Goal: Task Accomplishment & Management: Use online tool/utility

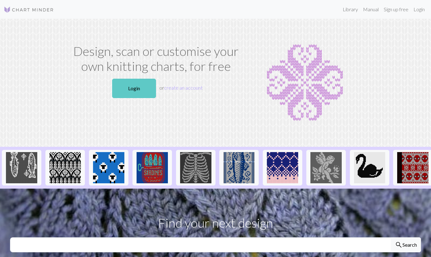
click at [131, 94] on link "Login" at bounding box center [134, 88] width 44 height 19
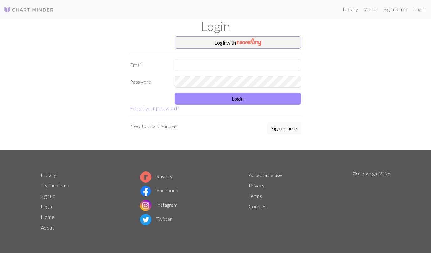
click at [213, 47] on button "Login with" at bounding box center [238, 42] width 126 height 13
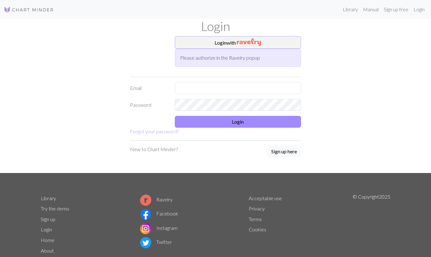
click at [200, 44] on button "Login with" at bounding box center [238, 42] width 126 height 13
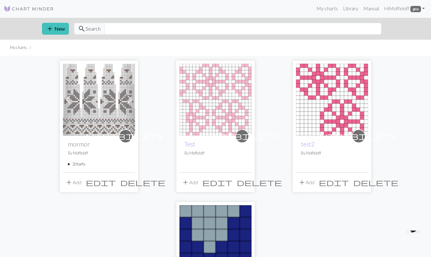
click at [103, 99] on img at bounding box center [99, 100] width 72 height 72
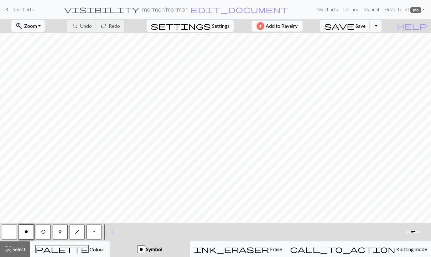
click at [212, 26] on span "Settings" at bounding box center [221, 26] width 18 height 8
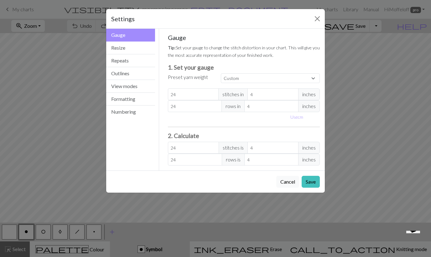
click at [312, 21] on div "Settings" at bounding box center [215, 19] width 218 height 20
click at [320, 18] on button "Close" at bounding box center [317, 19] width 10 height 10
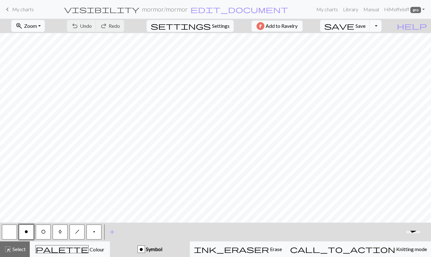
click at [381, 29] on button "Toggle Dropdown" at bounding box center [375, 26] width 12 height 12
click at [90, 24] on div "zoom_in Zoom Zoom Fit all Fit width Fit height 50% 100% 150% 200% undo Undo Und…" at bounding box center [196, 26] width 392 height 14
click at [206, 11] on span "edit_document" at bounding box center [239, 9] width 98 height 9
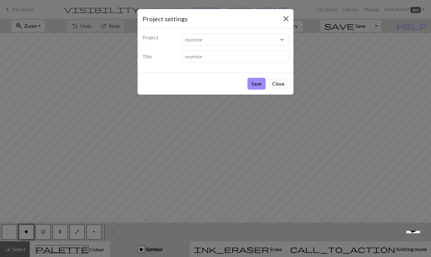
click at [285, 17] on button "Close" at bounding box center [286, 19] width 10 height 10
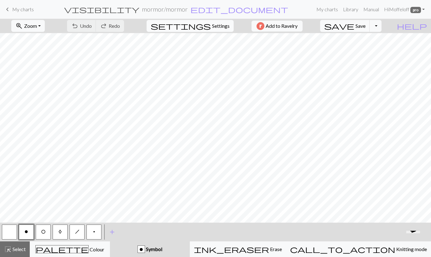
click at [215, 29] on span "Settings" at bounding box center [221, 26] width 18 height 8
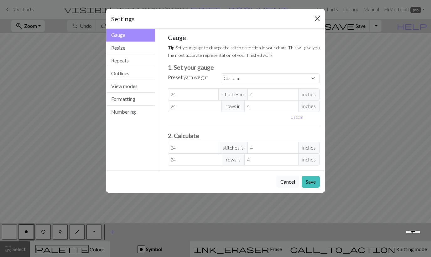
click at [312, 18] on button "Close" at bounding box center [317, 19] width 10 height 10
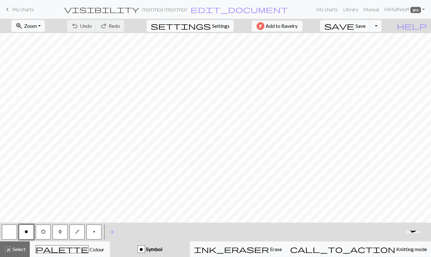
click at [11, 12] on link "keyboard_arrow_left My charts" at bounding box center [19, 9] width 30 height 11
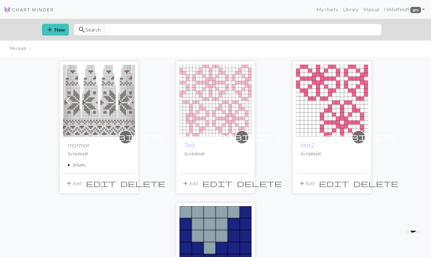
click at [74, 184] on button "add Add" at bounding box center [73, 184] width 21 height 12
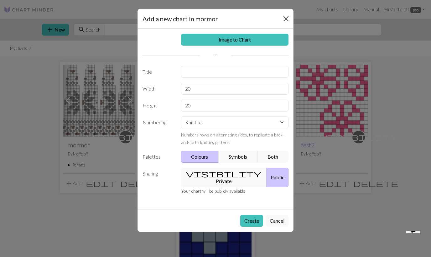
click at [286, 18] on button "Close" at bounding box center [286, 19] width 10 height 10
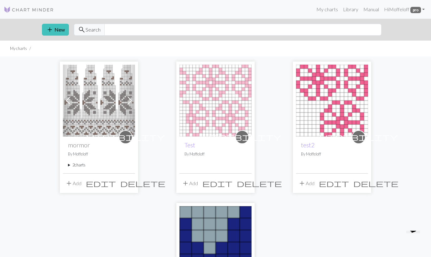
click at [116, 186] on span "edit" at bounding box center [101, 183] width 30 height 9
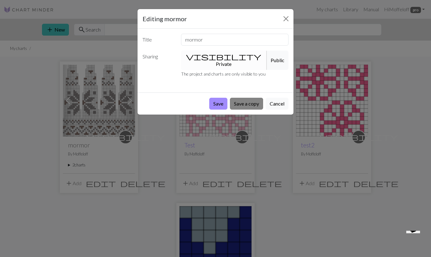
click at [240, 98] on button "Save a copy" at bounding box center [246, 104] width 33 height 12
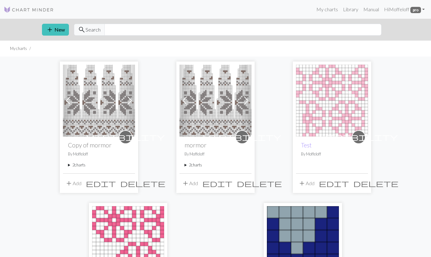
click at [110, 108] on img at bounding box center [99, 101] width 72 height 72
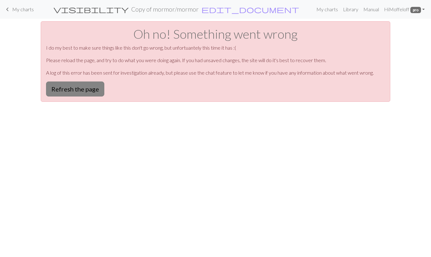
click at [78, 92] on button "Refresh the page" at bounding box center [75, 89] width 58 height 15
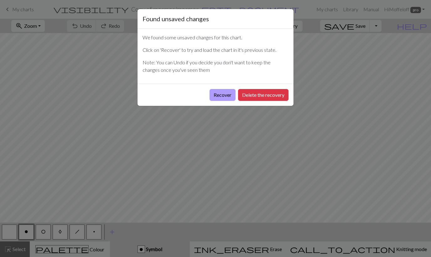
click at [217, 94] on button "Recover" at bounding box center [222, 95] width 26 height 12
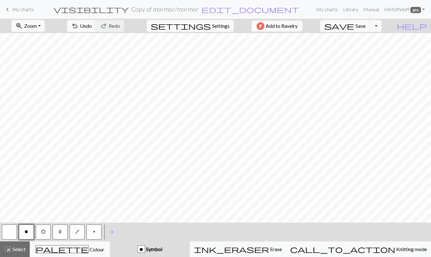
click at [417, 1] on nav "keyboard_arrow_left My charts visibility Copy of mormor / mormor edit_document …" at bounding box center [215, 9] width 431 height 19
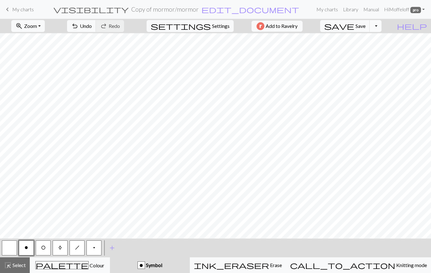
scroll to position [161, 0]
click at [74, 257] on span "palette" at bounding box center [62, 264] width 53 height 9
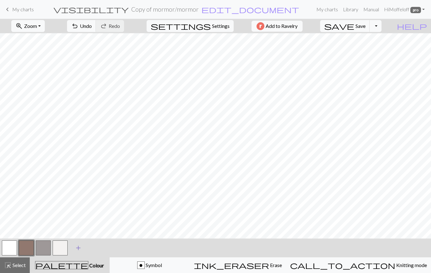
click at [78, 247] on span "add" at bounding box center [78, 247] width 8 height 9
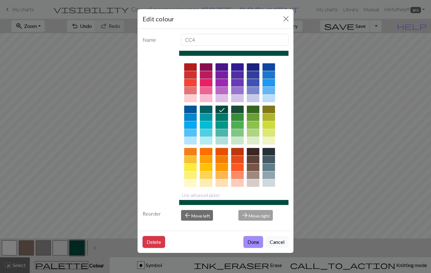
click at [286, 19] on button "Close" at bounding box center [286, 19] width 10 height 10
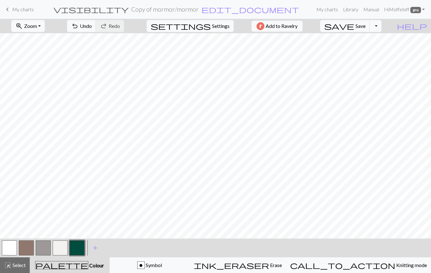
click at [41, 248] on button "button" at bounding box center [43, 247] width 15 height 15
click at [8, 249] on button "button" at bounding box center [9, 247] width 15 height 15
click at [63, 251] on button "button" at bounding box center [60, 247] width 15 height 15
click at [16, 249] on button "button" at bounding box center [9, 247] width 15 height 15
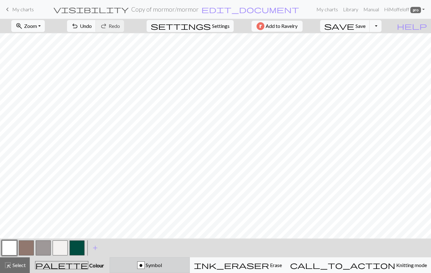
click at [144, 257] on div "o" at bounding box center [140, 265] width 7 height 8
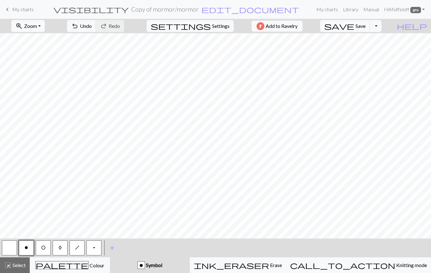
click at [94, 242] on button "p" at bounding box center [93, 247] width 15 height 15
click at [13, 247] on button "button" at bounding box center [9, 247] width 15 height 15
click at [93, 247] on span "p" at bounding box center [94, 247] width 2 height 5
click at [365, 26] on span "Save" at bounding box center [360, 26] width 10 height 6
click at [10, 246] on button "button" at bounding box center [9, 247] width 15 height 15
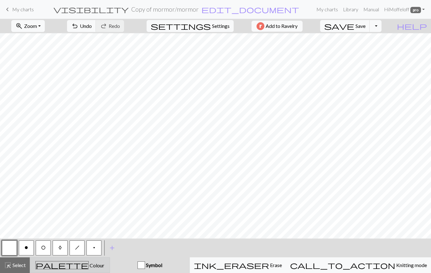
click at [102, 257] on div "palette Colour Colour" at bounding box center [70, 265] width 72 height 8
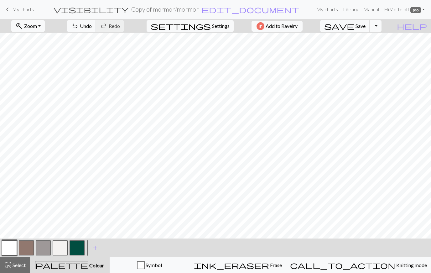
click at [48, 246] on button "button" at bounding box center [43, 247] width 15 height 15
click at [6, 248] on button "button" at bounding box center [9, 247] width 15 height 15
click at [158, 257] on button "Symbol" at bounding box center [150, 265] width 80 height 16
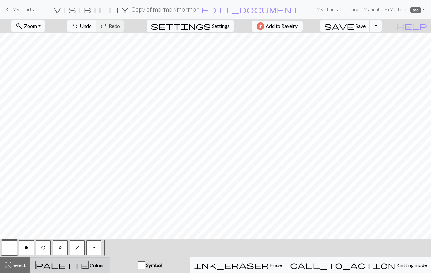
click at [106, 257] on div "palette Colour Colour" at bounding box center [70, 265] width 72 height 8
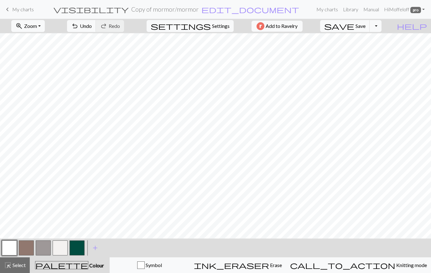
click at [43, 246] on button "button" at bounding box center [43, 247] width 15 height 15
click at [10, 248] on button "button" at bounding box center [9, 247] width 15 height 15
click at [145, 257] on div "button" at bounding box center [141, 265] width 8 height 8
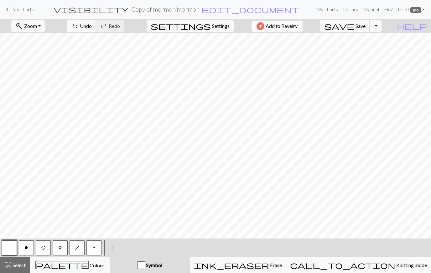
click at [365, 28] on span "Save" at bounding box center [360, 26] width 10 height 6
click at [95, 257] on div "palette Colour Colour" at bounding box center [70, 265] width 72 height 8
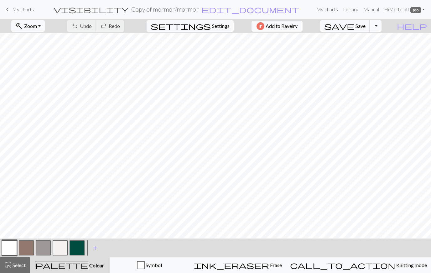
click at [44, 248] on button "button" at bounding box center [43, 247] width 15 height 15
click at [14, 250] on button "button" at bounding box center [9, 247] width 15 height 15
click at [145, 257] on div "button" at bounding box center [141, 265] width 8 height 8
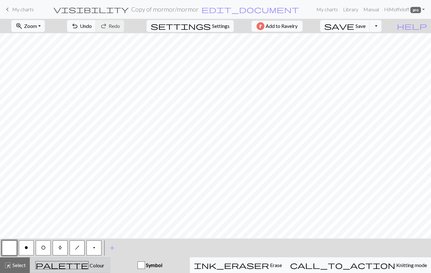
click at [101, 257] on div "palette Colour Colour" at bounding box center [70, 265] width 72 height 8
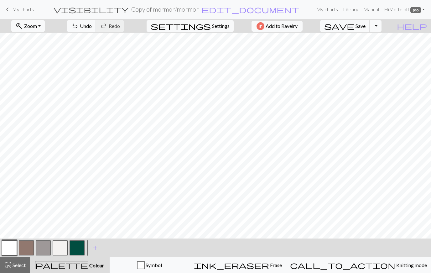
click at [42, 247] on button "button" at bounding box center [43, 247] width 15 height 15
click at [11, 246] on button "button" at bounding box center [9, 247] width 15 height 15
click at [43, 249] on button "button" at bounding box center [43, 247] width 15 height 15
click at [18, 247] on div at bounding box center [26, 247] width 17 height 17
click at [5, 252] on button "button" at bounding box center [9, 247] width 15 height 15
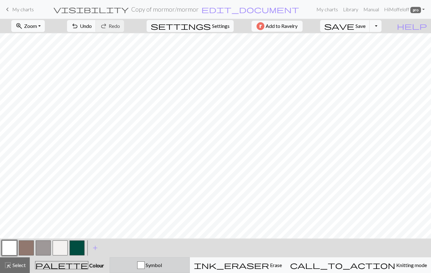
click at [145, 257] on div "button" at bounding box center [141, 265] width 8 height 8
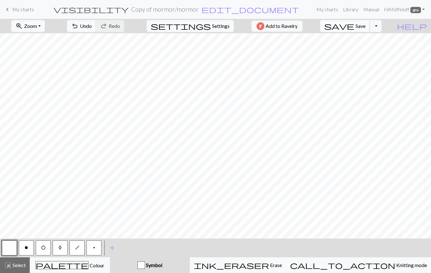
click at [354, 27] on span "save" at bounding box center [339, 26] width 30 height 9
click at [365, 27] on span "Save" at bounding box center [360, 26] width 10 height 6
click at [89, 257] on span "Colour" at bounding box center [97, 265] width 16 height 6
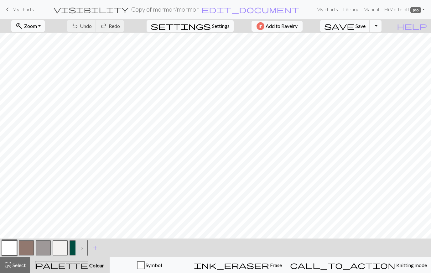
click at [47, 249] on button "button" at bounding box center [43, 247] width 15 height 15
click at [8, 248] on button "button" at bounding box center [9, 247] width 15 height 15
click at [40, 249] on button "button" at bounding box center [43, 247] width 15 height 15
click at [365, 27] on span "Save" at bounding box center [360, 26] width 10 height 6
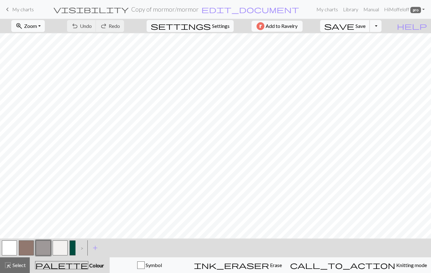
click at [367, 29] on button "save Save Save" at bounding box center [345, 26] width 50 height 12
click at [9, 252] on button "button" at bounding box center [9, 247] width 15 height 15
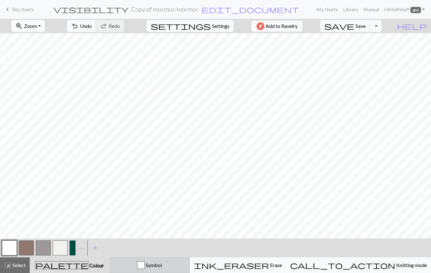
click at [162, 257] on span "Symbol" at bounding box center [153, 265] width 17 height 6
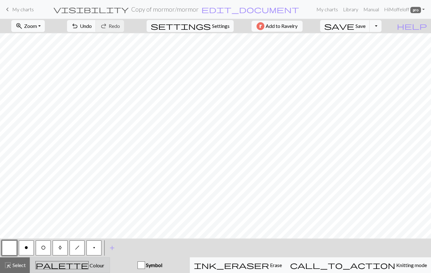
click at [104, 257] on div "palette Colour Colour" at bounding box center [70, 265] width 72 height 8
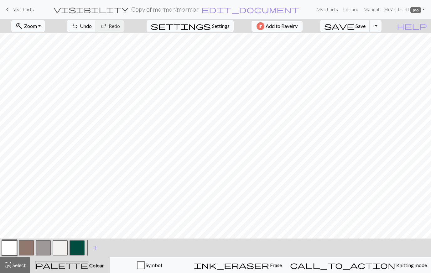
click at [53, 246] on button "button" at bounding box center [60, 247] width 15 height 15
click at [12, 249] on button "button" at bounding box center [9, 247] width 15 height 15
click at [160, 257] on button "Symbol" at bounding box center [150, 265] width 80 height 16
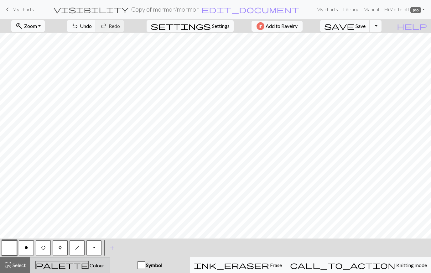
click at [99, 257] on div "palette Colour Colour" at bounding box center [70, 265] width 72 height 8
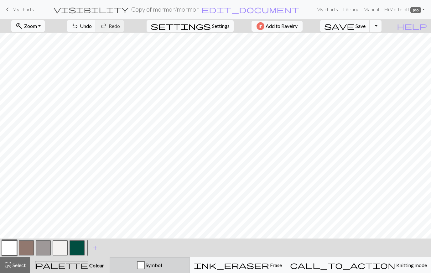
click at [162, 257] on span "Symbol" at bounding box center [153, 265] width 17 height 6
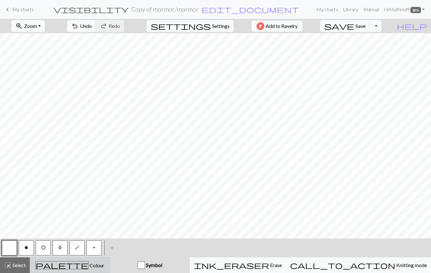
click at [91, 257] on span "Colour" at bounding box center [97, 265] width 16 height 6
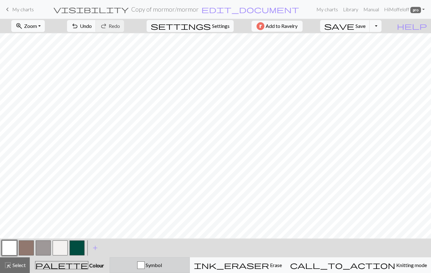
click at [166, 257] on div "Symbol" at bounding box center [150, 265] width 72 height 8
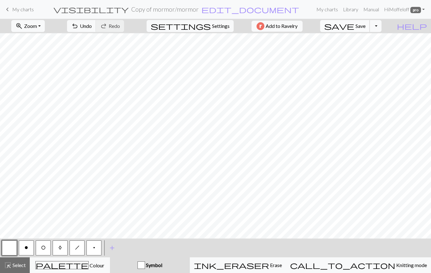
click at [365, 24] on span "Save" at bounding box center [360, 26] width 10 height 6
click at [100, 257] on div "palette Colour Colour" at bounding box center [70, 265] width 72 height 8
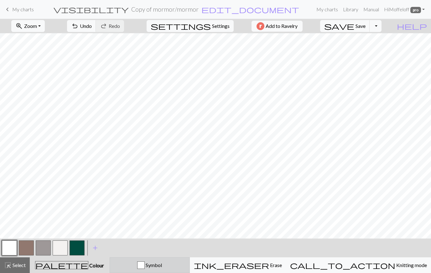
click at [160, 257] on button "Symbol" at bounding box center [150, 265] width 80 height 16
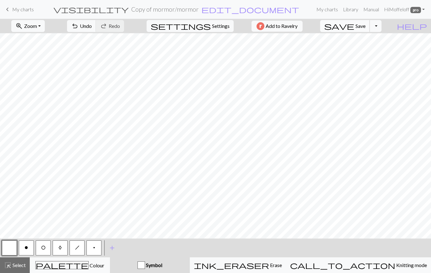
click at [354, 27] on span "save" at bounding box center [339, 26] width 30 height 9
click at [365, 25] on span "Save" at bounding box center [360, 26] width 10 height 6
click at [110, 257] on button "palette Colour Colour" at bounding box center [70, 265] width 80 height 16
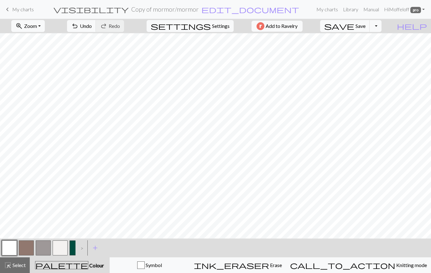
click at [45, 246] on button "button" at bounding box center [43, 247] width 15 height 15
click at [13, 246] on button "button" at bounding box center [9, 247] width 15 height 15
click at [50, 247] on button "button" at bounding box center [43, 247] width 15 height 15
click at [365, 25] on span "Save" at bounding box center [360, 26] width 10 height 6
click at [9, 250] on button "button" at bounding box center [9, 247] width 15 height 15
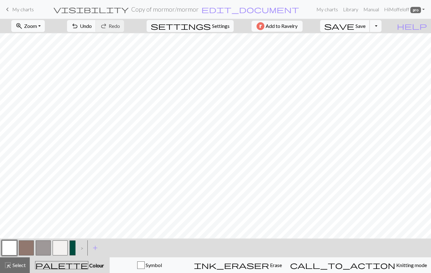
click at [354, 29] on span "save" at bounding box center [339, 26] width 30 height 9
click at [49, 244] on button "button" at bounding box center [43, 247] width 15 height 15
click at [365, 28] on span "Save" at bounding box center [360, 26] width 10 height 6
click at [42, 249] on button "button" at bounding box center [43, 247] width 15 height 15
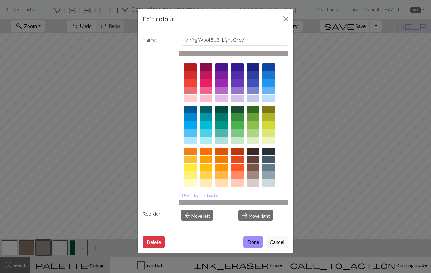
click at [254, 167] on div at bounding box center [253, 167] width 13 height 8
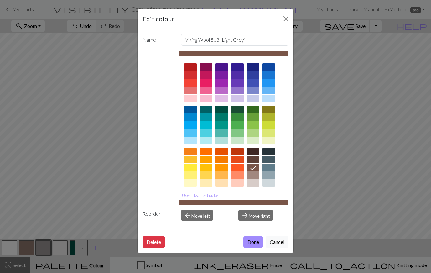
click at [255, 241] on button "Done" at bounding box center [253, 242] width 20 height 12
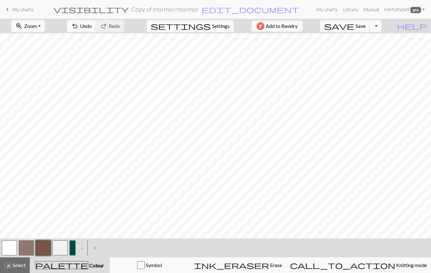
click at [38, 249] on button "button" at bounding box center [43, 247] width 15 height 15
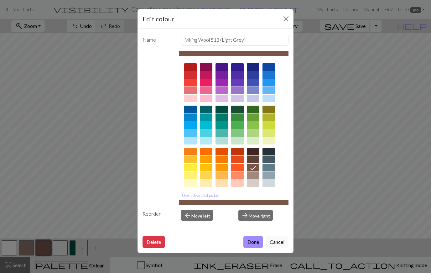
click at [253, 159] on div at bounding box center [253, 159] width 13 height 8
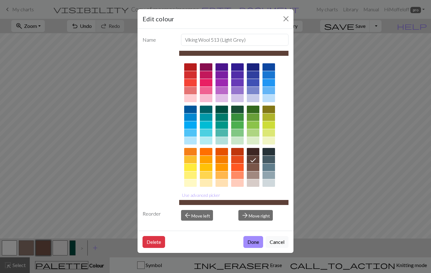
click at [253, 243] on button "Done" at bounding box center [253, 242] width 20 height 12
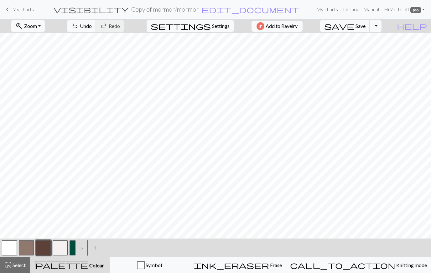
click at [31, 247] on button "button" at bounding box center [26, 247] width 15 height 15
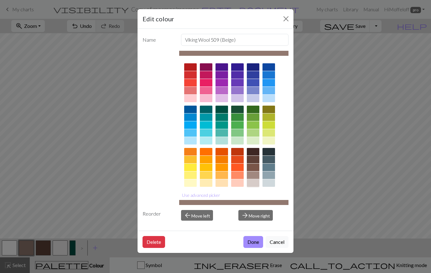
click at [249, 183] on div at bounding box center [253, 183] width 13 height 8
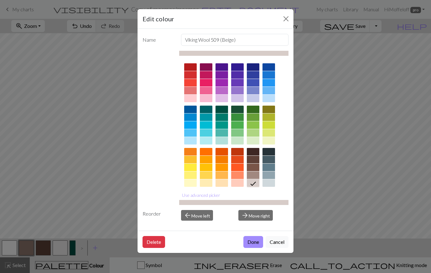
click at [252, 242] on button "Done" at bounding box center [253, 242] width 20 height 12
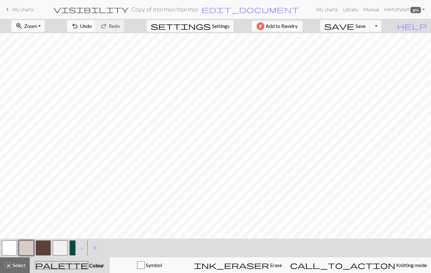
click at [31, 247] on button "button" at bounding box center [26, 247] width 15 height 15
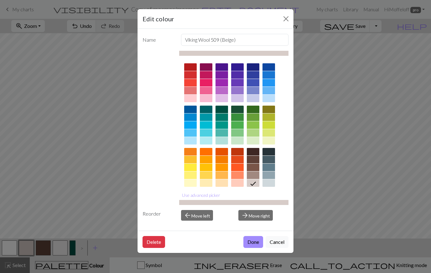
click at [202, 196] on button "Use advanced picker" at bounding box center [201, 195] width 44 height 10
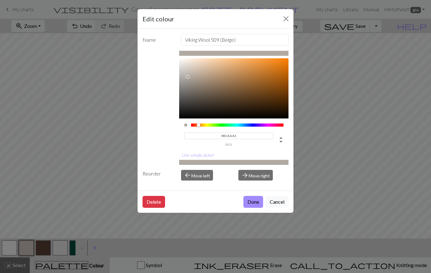
drag, startPoint x: 192, startPoint y: 90, endPoint x: 187, endPoint y: 77, distance: 14.2
click at [187, 77] on div at bounding box center [234, 88] width 110 height 60
type input "#B1AAA3"
click at [187, 77] on div at bounding box center [188, 77] width 4 height 4
click at [253, 203] on button "Done" at bounding box center [253, 202] width 20 height 12
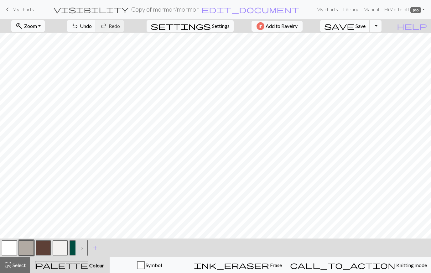
click at [367, 28] on button "save Save Save" at bounding box center [345, 26] width 50 height 12
click at [45, 253] on button "button" at bounding box center [43, 247] width 15 height 15
click at [26, 248] on button "button" at bounding box center [26, 247] width 15 height 15
click at [13, 244] on button "button" at bounding box center [9, 247] width 15 height 15
click at [29, 247] on button "button" at bounding box center [26, 247] width 15 height 15
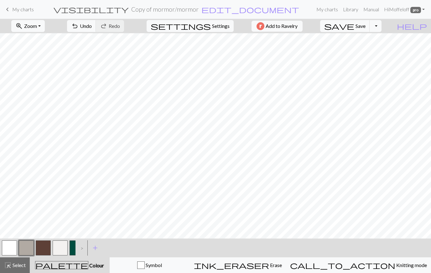
click at [44, 250] on button "button" at bounding box center [43, 247] width 15 height 15
click at [10, 246] on button "button" at bounding box center [9, 247] width 15 height 15
click at [41, 250] on button "button" at bounding box center [43, 247] width 15 height 15
click at [365, 26] on span "Save" at bounding box center [360, 26] width 10 height 6
click at [365, 24] on span "Save" at bounding box center [360, 26] width 10 height 6
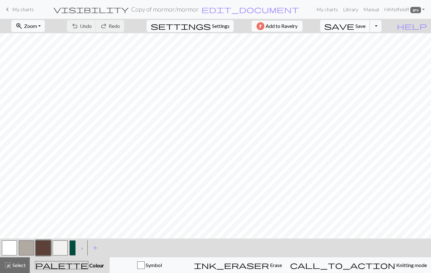
click at [365, 28] on span "Save" at bounding box center [360, 26] width 10 height 6
click at [365, 24] on span "Save" at bounding box center [360, 26] width 10 height 6
